Goal: Task Accomplishment & Management: Use online tool/utility

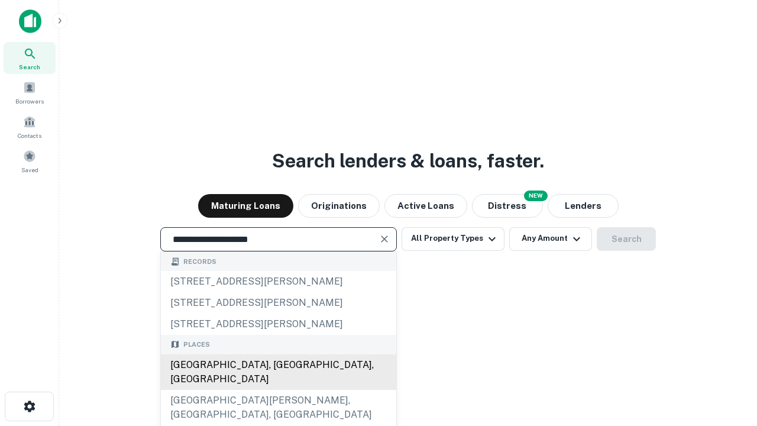
click at [278, 390] on div "[GEOGRAPHIC_DATA], [GEOGRAPHIC_DATA], [GEOGRAPHIC_DATA]" at bounding box center [278, 371] width 235 height 35
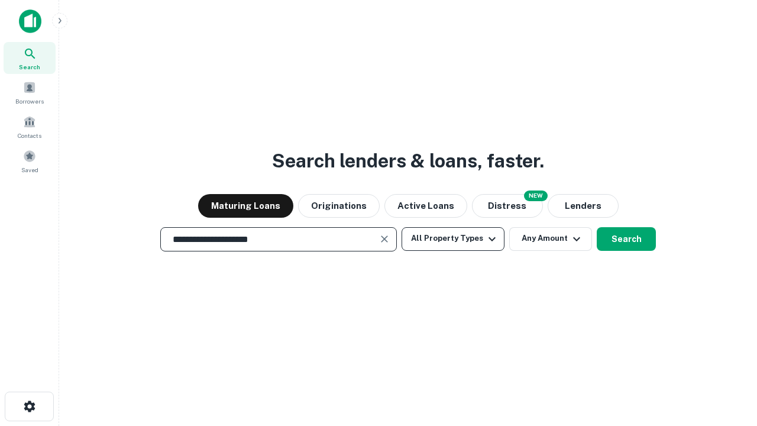
type input "**********"
click at [453, 238] on button "All Property Types" at bounding box center [452, 239] width 103 height 24
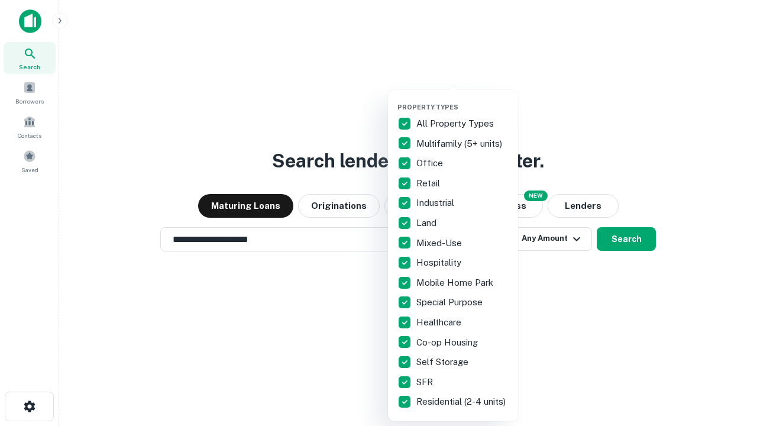
click at [462, 99] on button "button" at bounding box center [462, 99] width 130 height 1
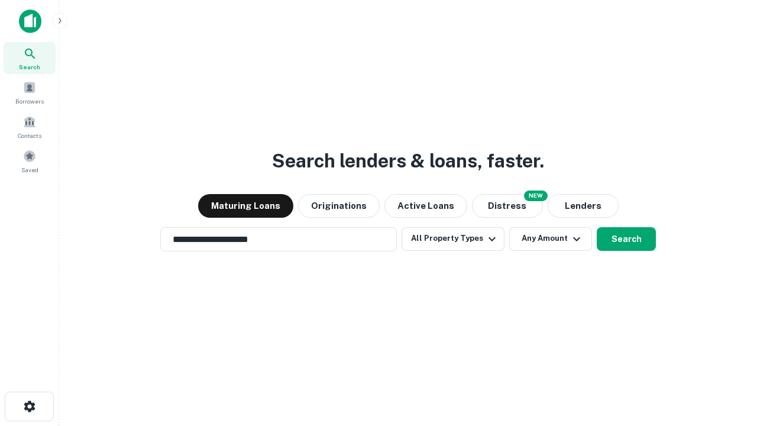
scroll to position [7, 142]
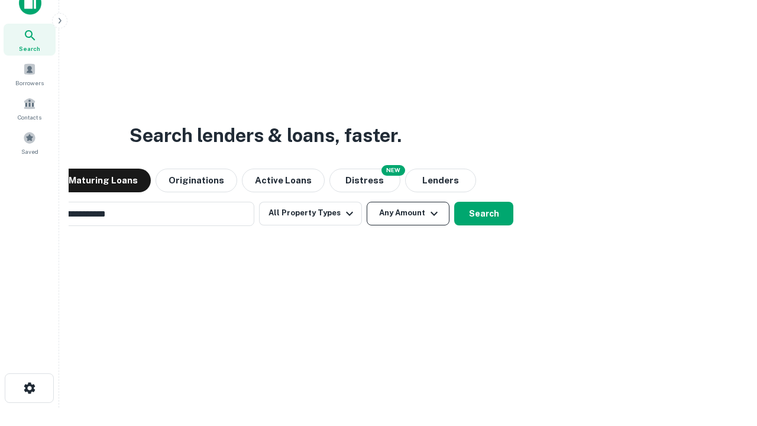
click at [367, 202] on button "Any Amount" at bounding box center [408, 214] width 83 height 24
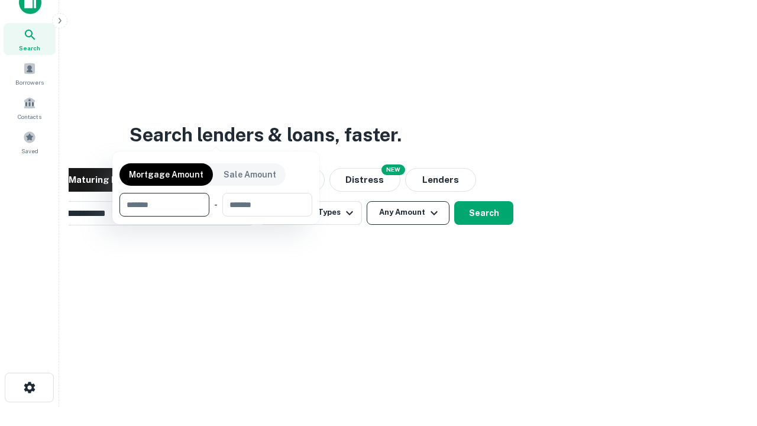
scroll to position [85, 335]
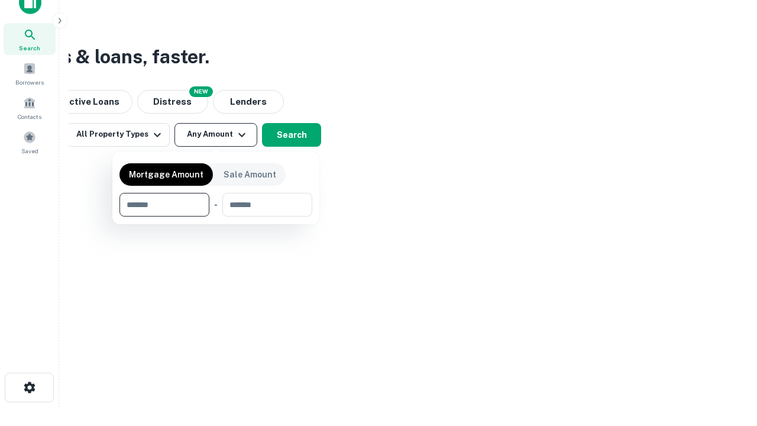
type input "*******"
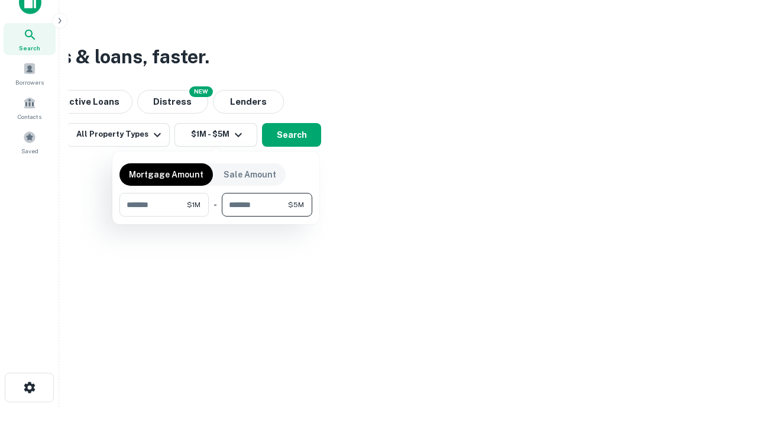
type input "*******"
click at [216, 216] on button "button" at bounding box center [215, 216] width 193 height 1
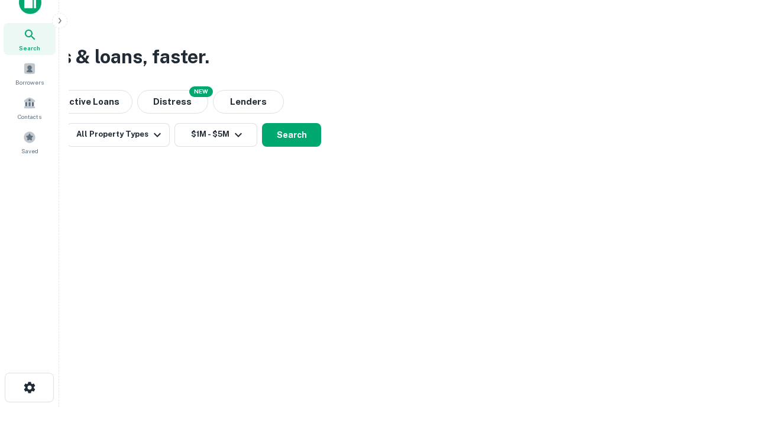
scroll to position [0, 0]
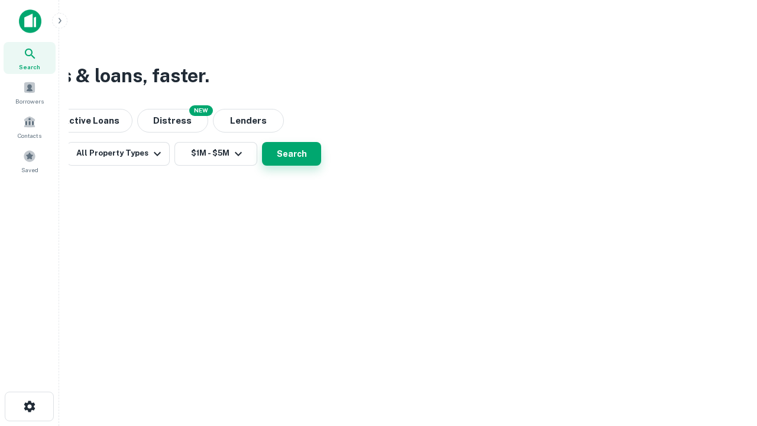
click at [321, 166] on button "Search" at bounding box center [291, 154] width 59 height 24
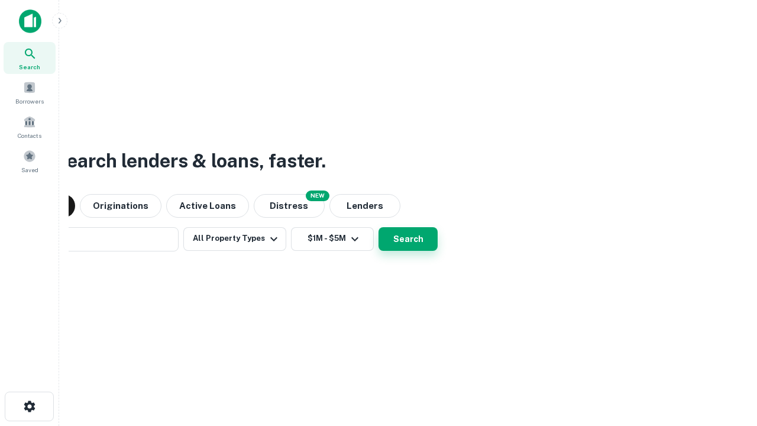
scroll to position [18, 0]
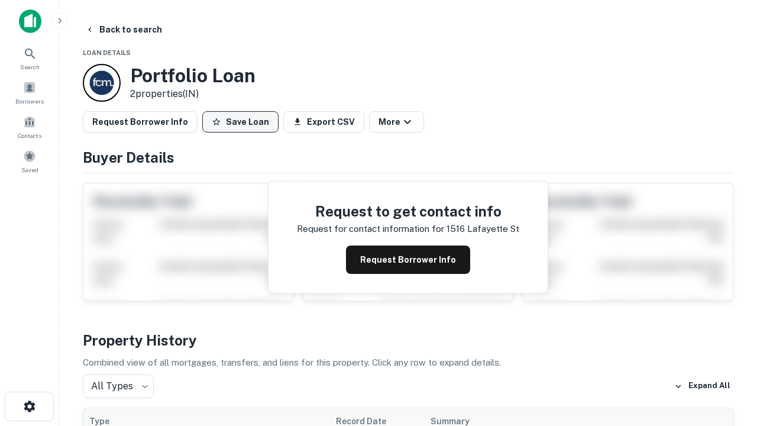
click at [240, 122] on button "Save Loan" at bounding box center [240, 121] width 76 height 21
click at [243, 122] on button "Loan Saved" at bounding box center [243, 121] width 82 height 21
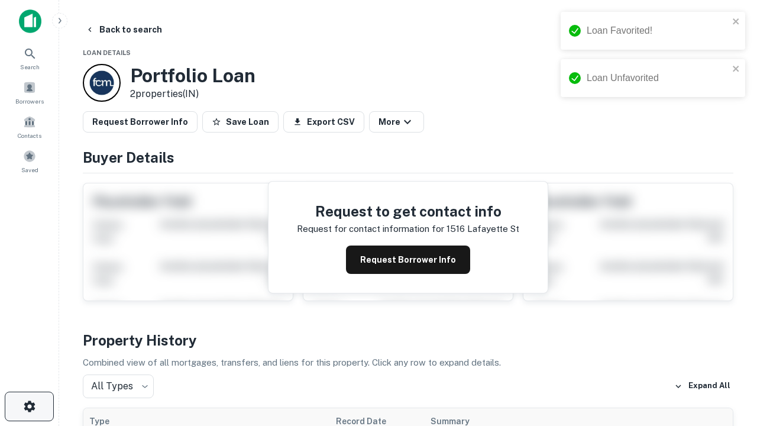
click at [29, 406] on icon "button" at bounding box center [29, 406] width 14 height 14
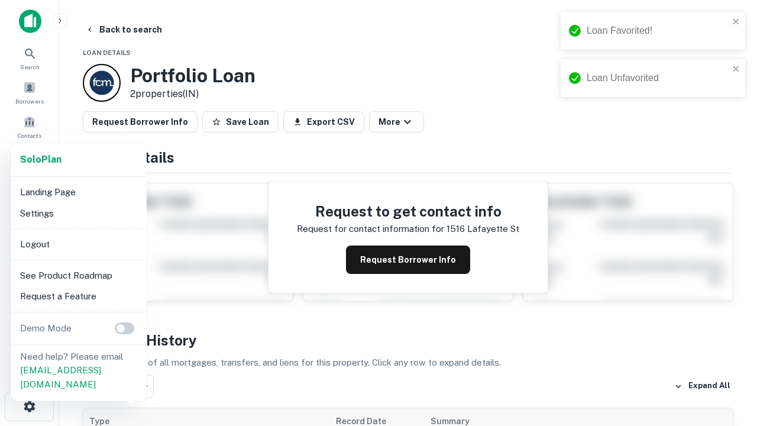
click at [78, 244] on li "Logout" at bounding box center [78, 244] width 127 height 21
